Goal: Task Accomplishment & Management: Use online tool/utility

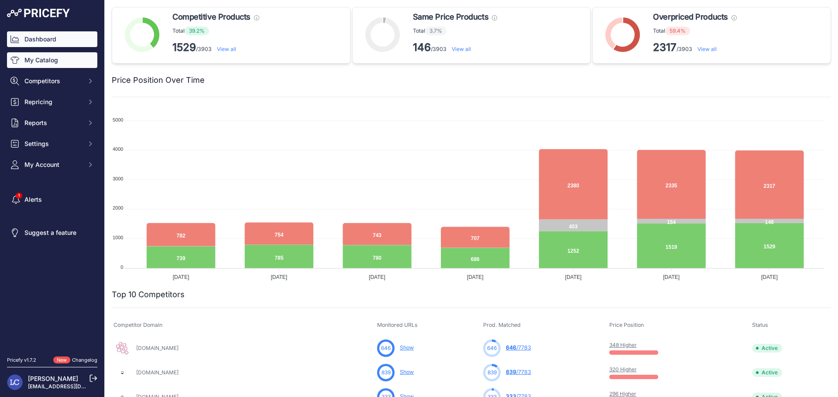
click at [53, 60] on link "My Catalog" at bounding box center [52, 60] width 90 height 16
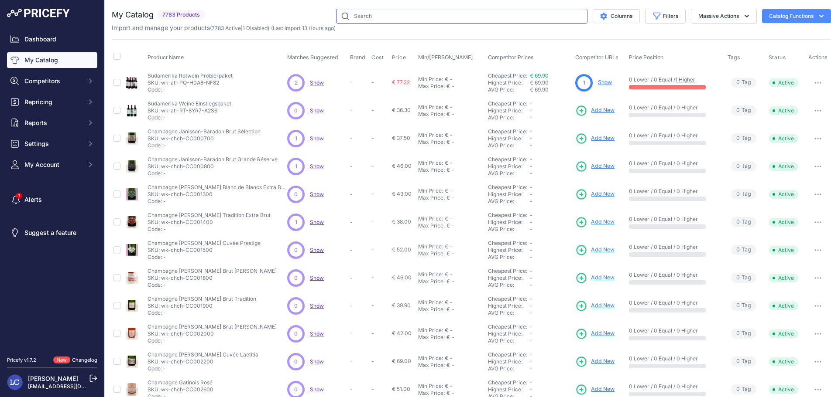
click at [455, 18] on input "text" at bounding box center [461, 16] width 251 height 15
type input "werkstoff"
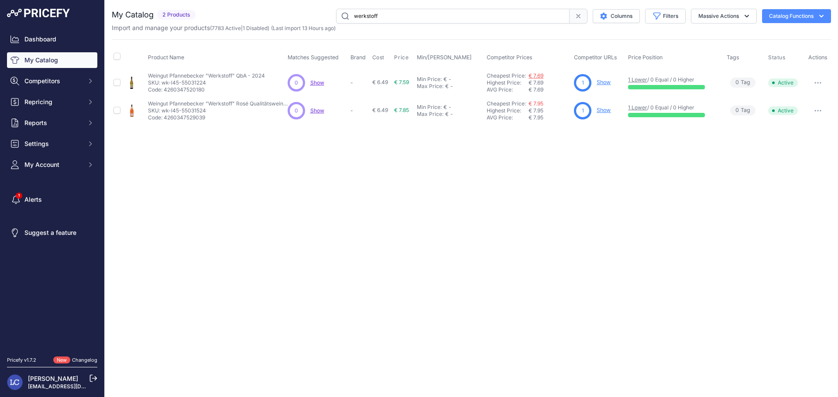
click at [538, 76] on link "€ 7.69" at bounding box center [535, 75] width 15 height 7
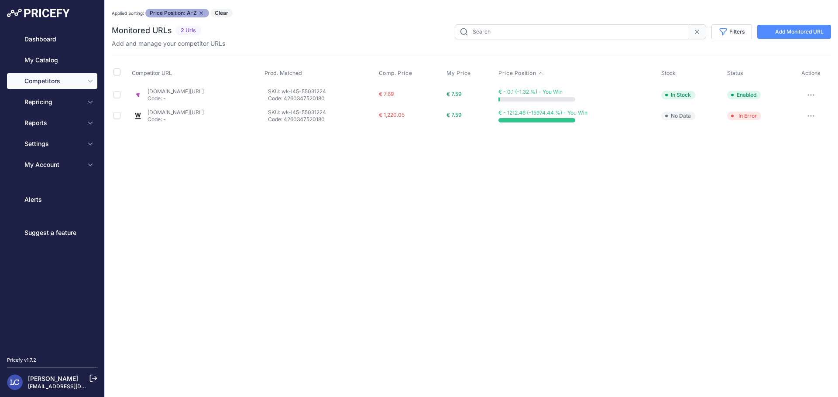
type input "wk-l45-55031224"
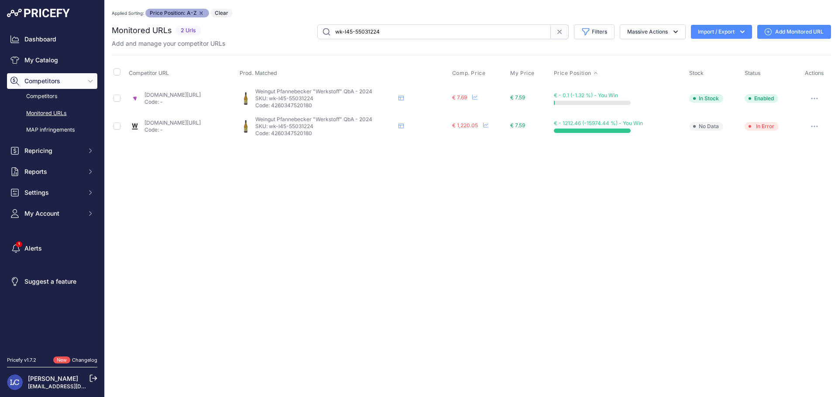
click at [195, 123] on link "[DOMAIN_NAME][URL]" at bounding box center [172, 123] width 56 height 7
click at [201, 95] on link "[DOMAIN_NAME][URL]" at bounding box center [172, 95] width 56 height 7
